Goal: Transaction & Acquisition: Purchase product/service

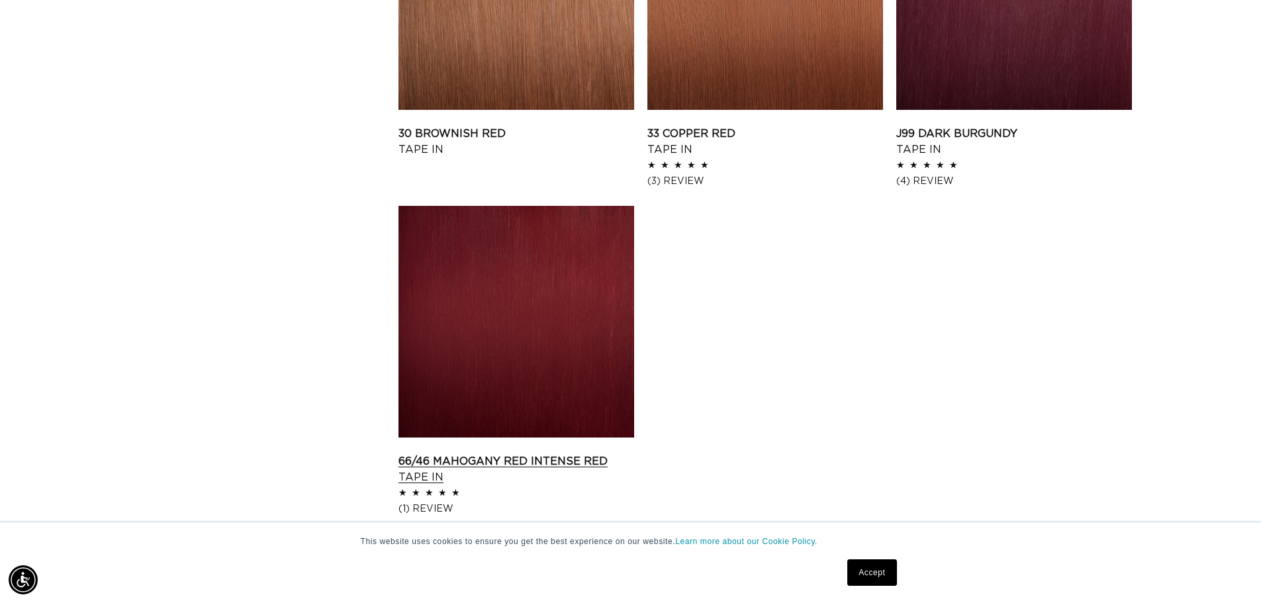
scroll to position [2052, 0]
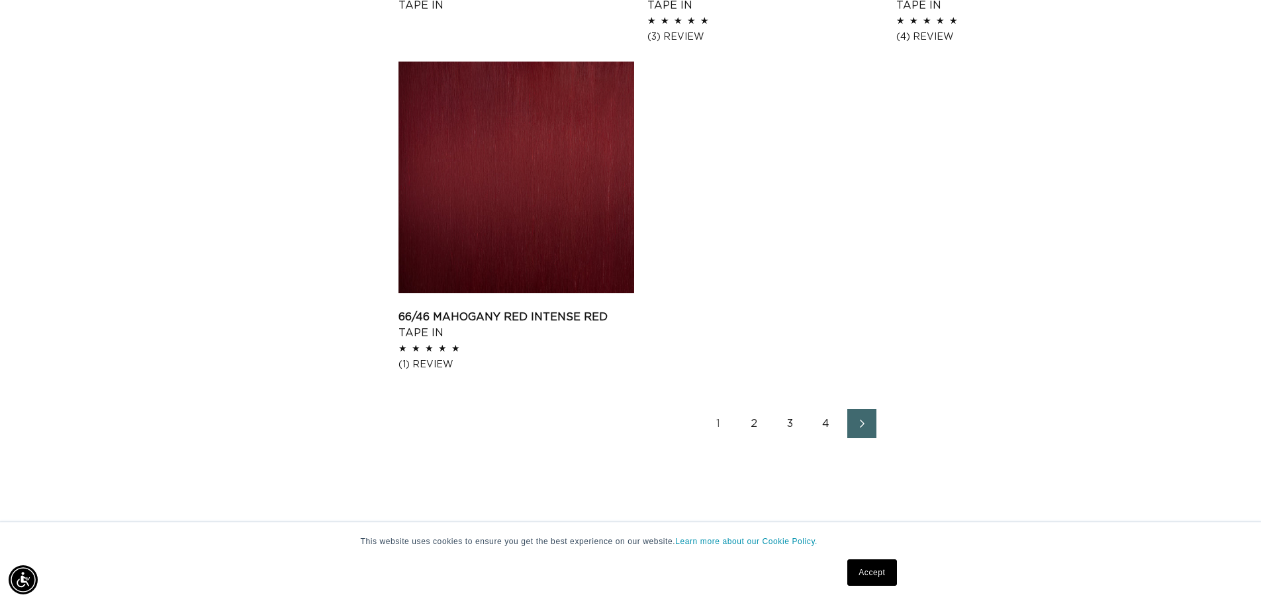
click at [757, 426] on link "2" at bounding box center [754, 423] width 29 height 29
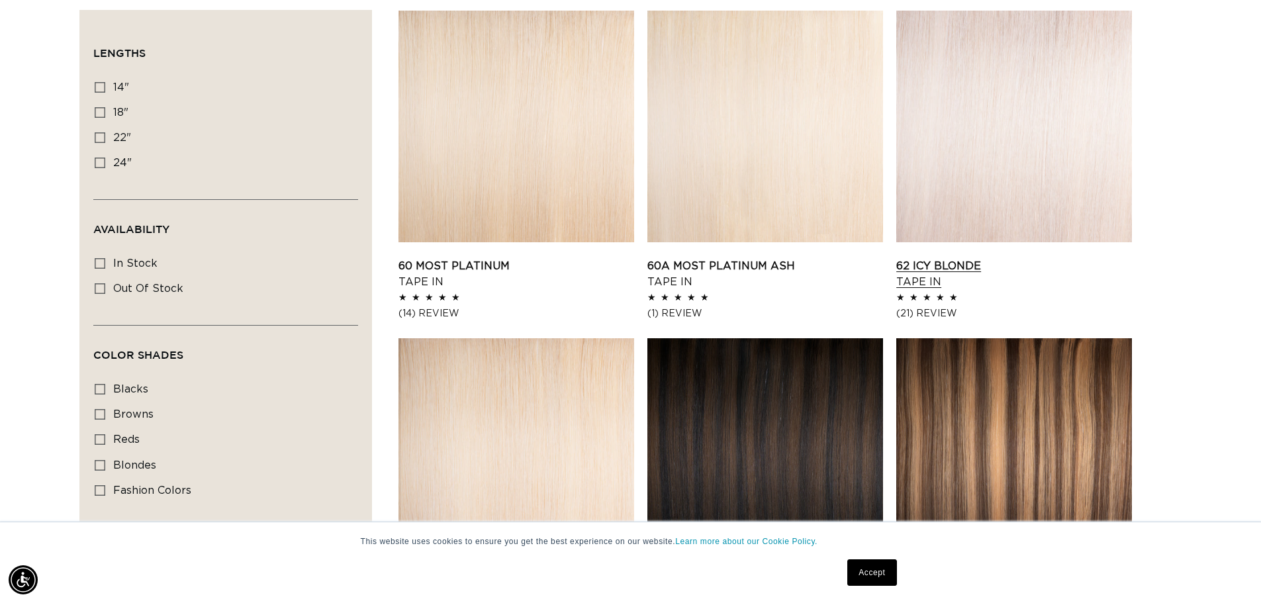
scroll to position [0, 2334]
click at [1060, 258] on link "62 Icy Blonde Tape In" at bounding box center [1014, 274] width 236 height 32
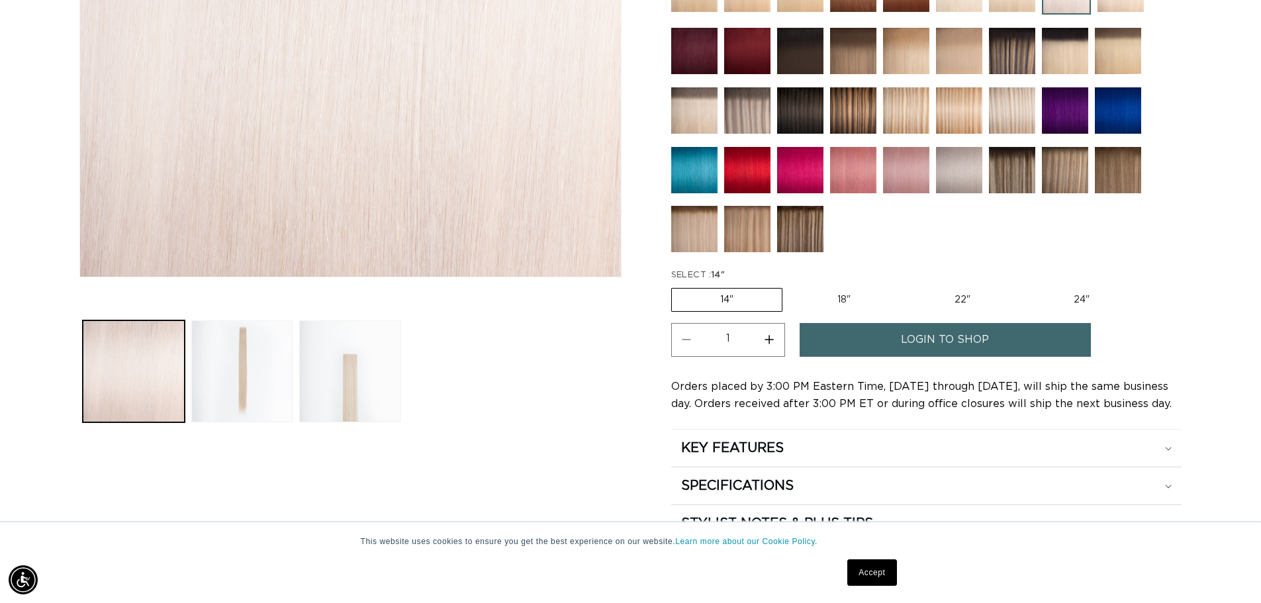
scroll to position [0, 2334]
